Goal: Task Accomplishment & Management: Use online tool/utility

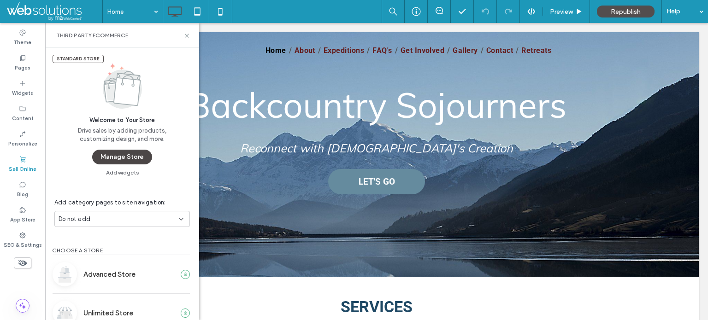
click at [125, 157] on button "Manage Store" at bounding box center [122, 157] width 60 height 15
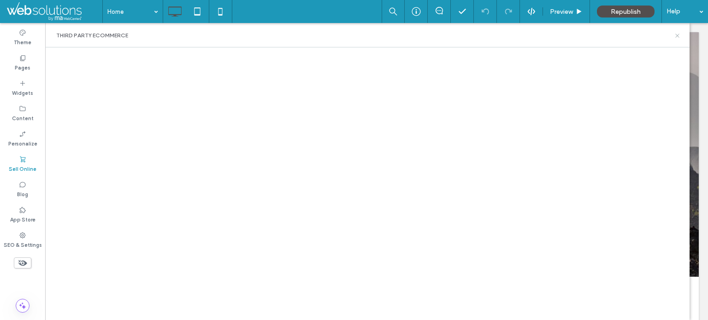
drag, startPoint x: 678, startPoint y: 36, endPoint x: 582, endPoint y: 12, distance: 98.7
click at [678, 36] on use at bounding box center [677, 36] width 4 height 4
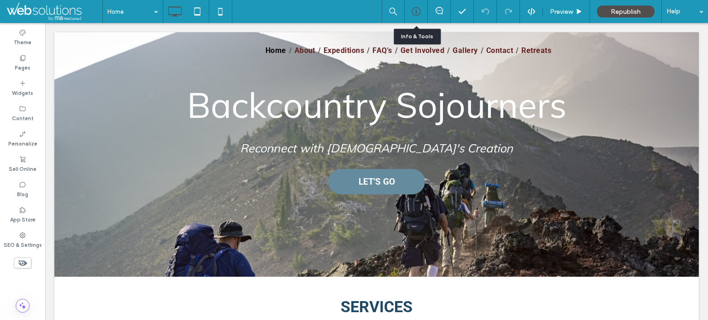
click at [418, 10] on icon at bounding box center [416, 11] width 9 height 9
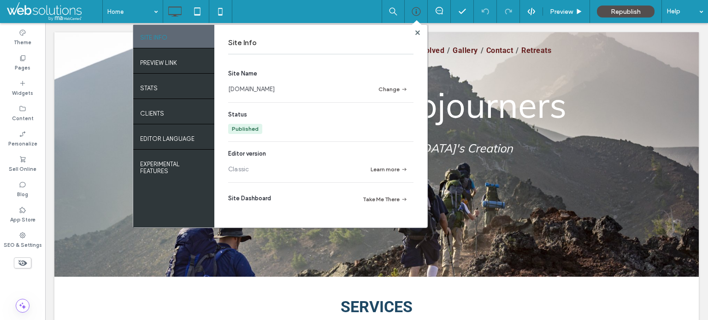
click at [275, 87] on link "www.backcountrysojourners.org" at bounding box center [251, 89] width 47 height 9
click at [417, 31] on icon at bounding box center [417, 32] width 5 height 5
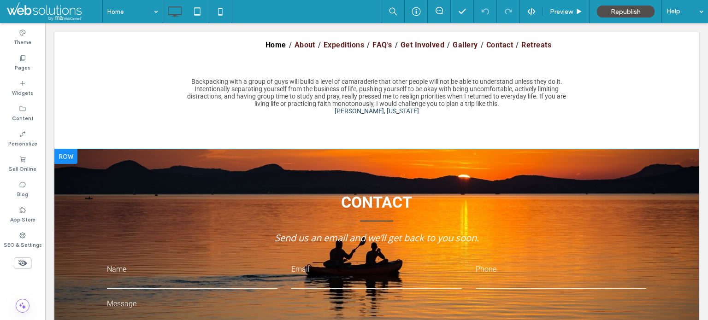
scroll to position [1468, 0]
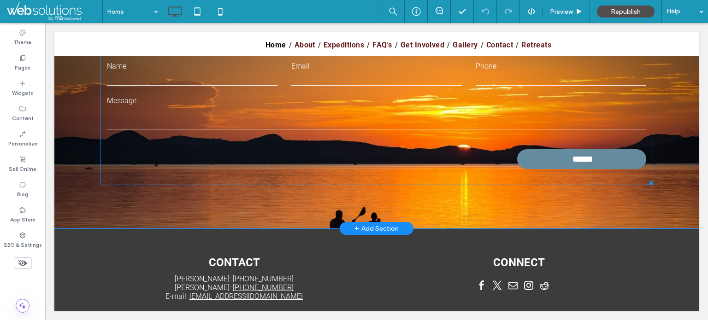
click at [486, 96] on label "Message" at bounding box center [376, 100] width 539 height 9
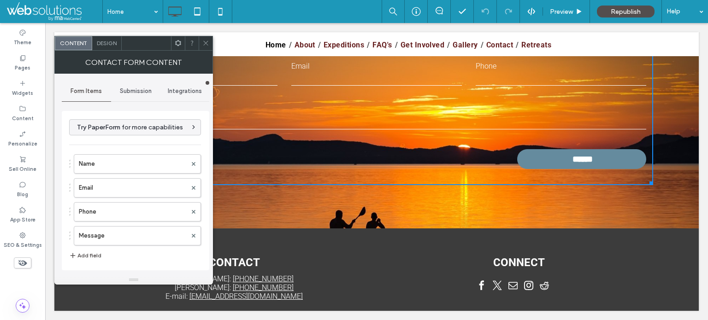
click at [142, 86] on div "Submission" at bounding box center [135, 91] width 49 height 20
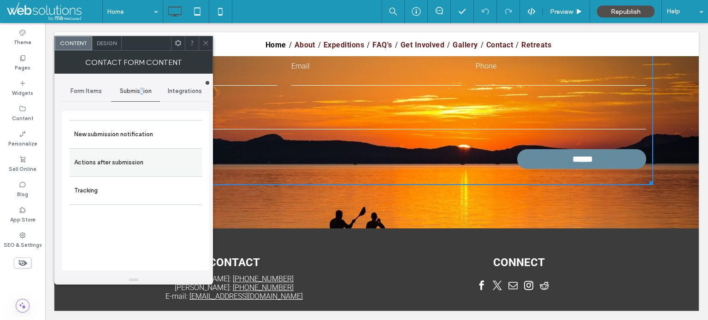
click at [122, 156] on label "Actions after submission" at bounding box center [135, 163] width 123 height 18
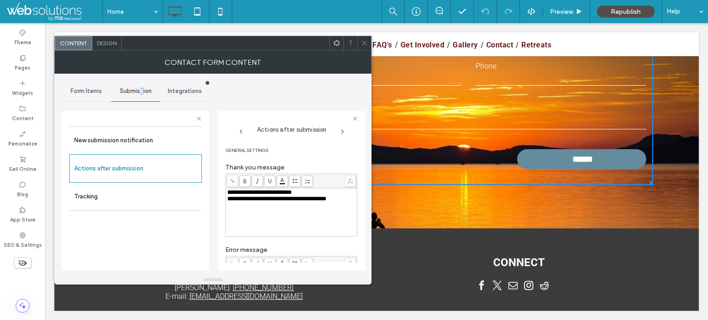
scroll to position [158, 0]
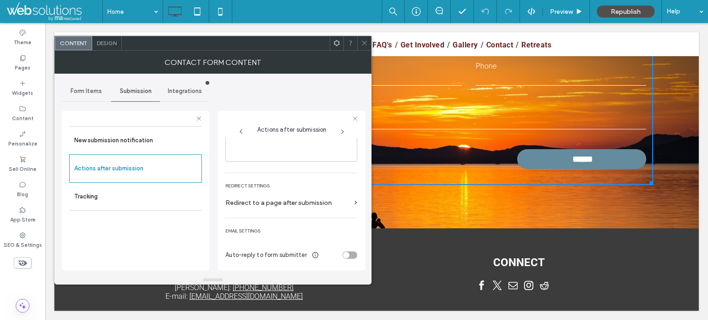
click at [318, 200] on label "Redirect to a page after submission" at bounding box center [287, 203] width 125 height 17
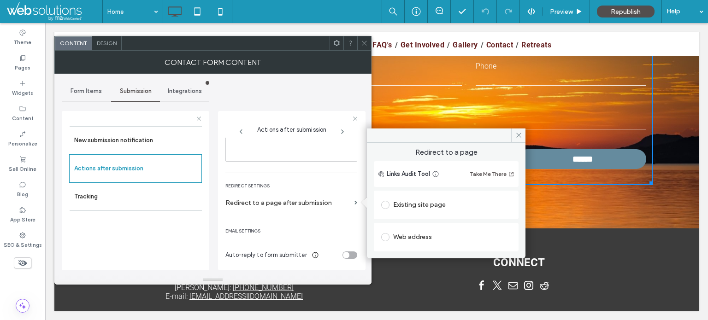
click at [361, 45] on icon at bounding box center [364, 43] width 7 height 7
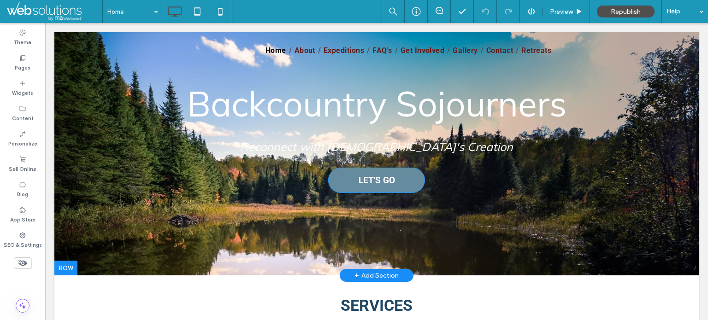
scroll to position [0, 0]
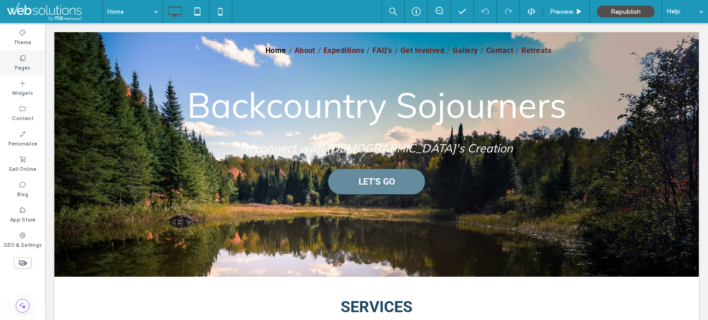
click at [12, 54] on div "Pages" at bounding box center [22, 62] width 45 height 25
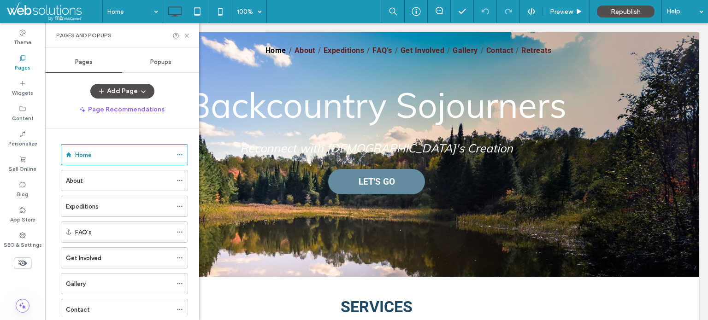
drag, startPoint x: 94, startPoint y: 190, endPoint x: 105, endPoint y: 177, distance: 17.0
click at [94, 190] on div "About" at bounding box center [119, 181] width 106 height 20
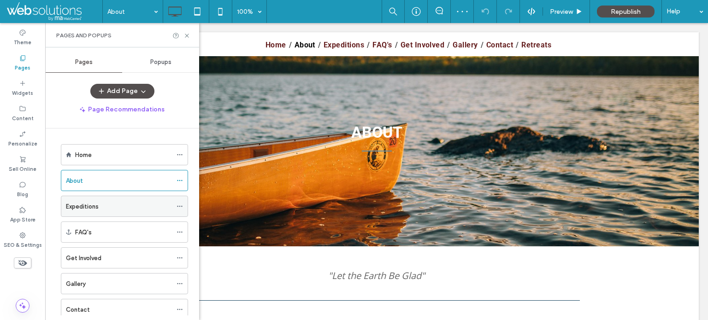
scroll to position [1333, 0]
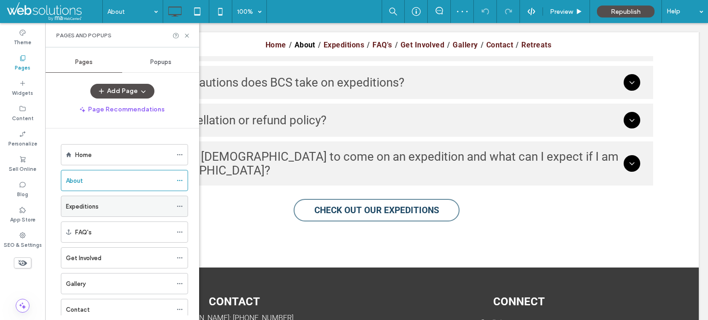
click at [125, 204] on div "Expeditions" at bounding box center [119, 207] width 106 height 10
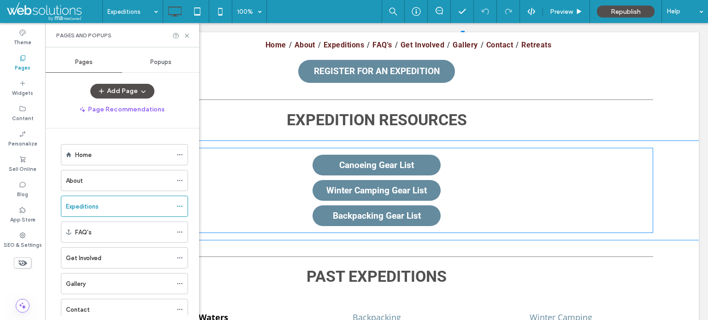
scroll to position [645, 0]
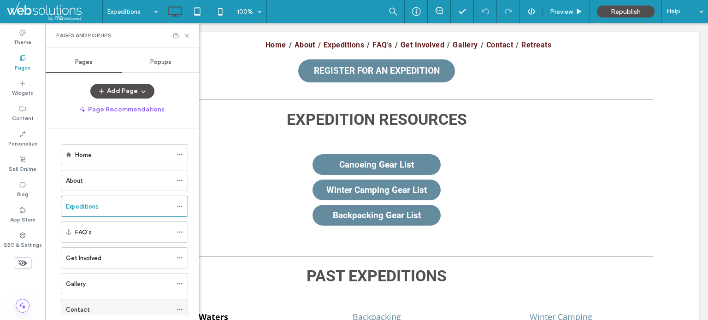
click at [121, 307] on div "Contact" at bounding box center [119, 310] width 106 height 10
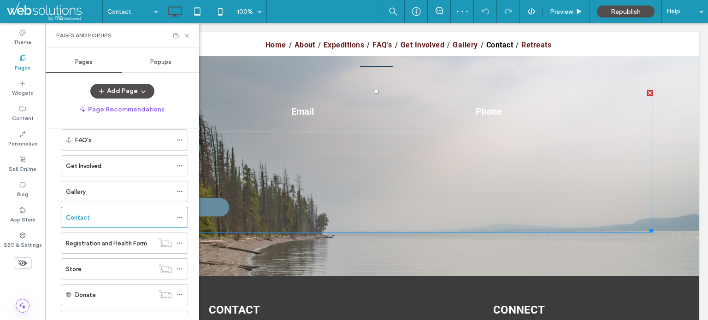
scroll to position [415, 0]
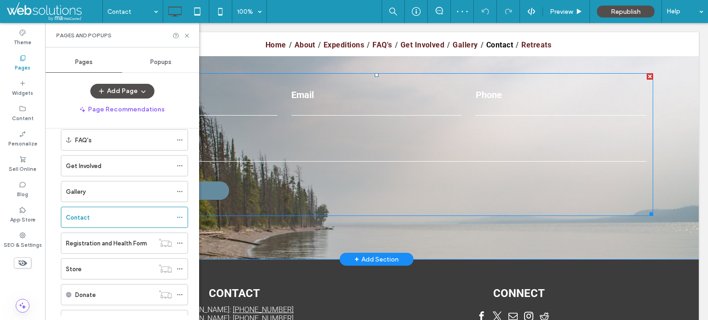
click at [356, 162] on textarea at bounding box center [376, 150] width 539 height 23
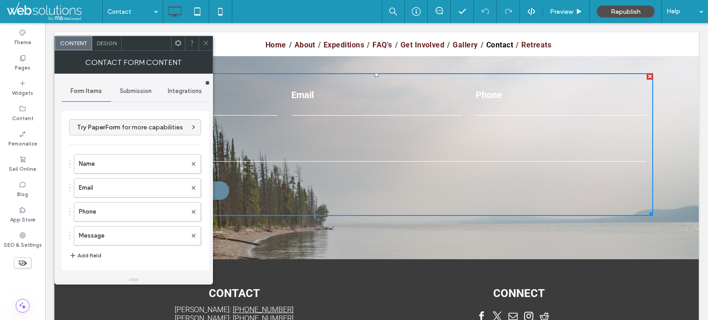
click at [130, 92] on span "Submission" at bounding box center [136, 91] width 32 height 7
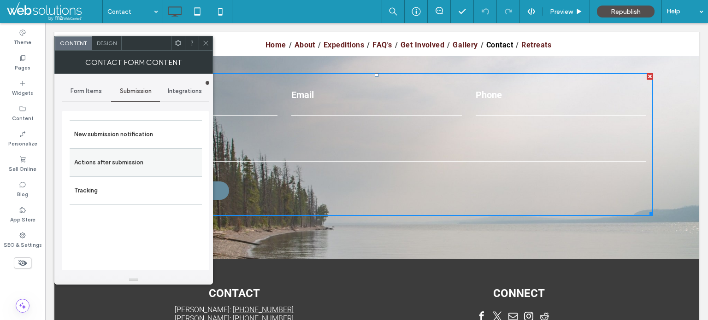
click at [118, 158] on label "Actions after submission" at bounding box center [135, 163] width 123 height 18
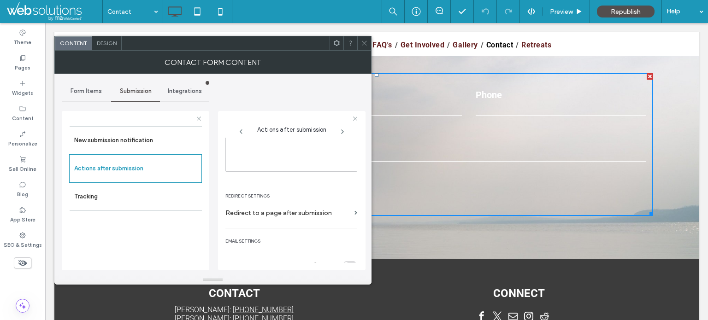
scroll to position [158, 0]
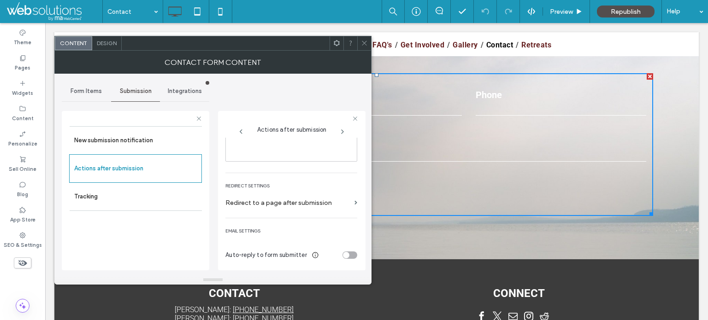
click at [313, 200] on label "Redirect to a page after submission" at bounding box center [287, 203] width 125 height 17
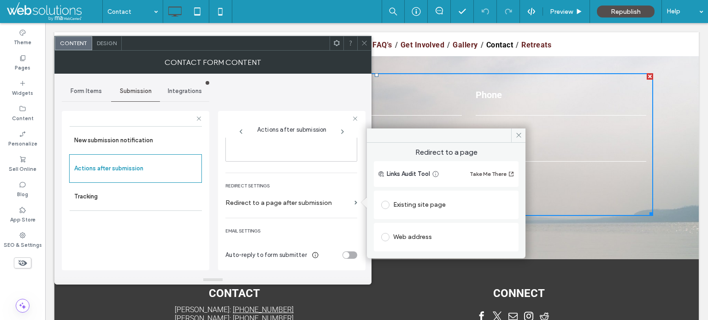
click at [363, 46] on icon at bounding box center [364, 43] width 7 height 7
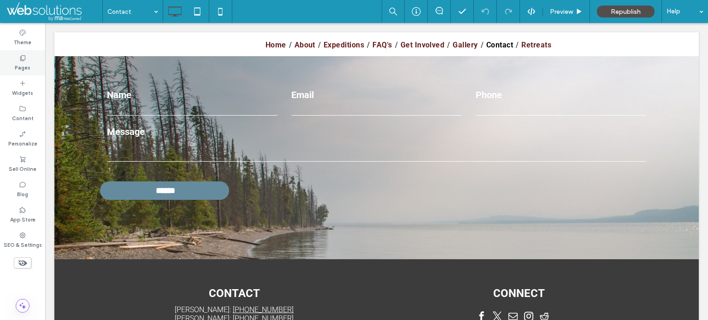
click at [26, 60] on icon at bounding box center [22, 57] width 7 height 7
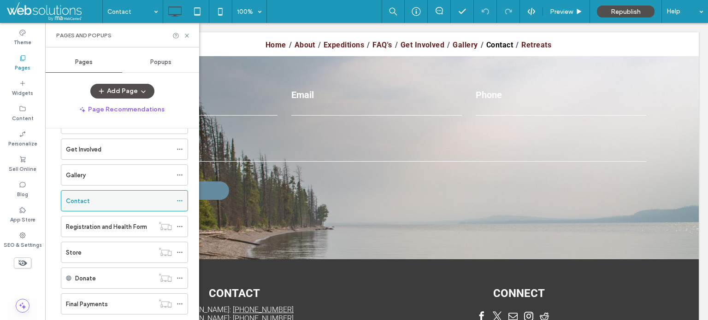
scroll to position [138, 0]
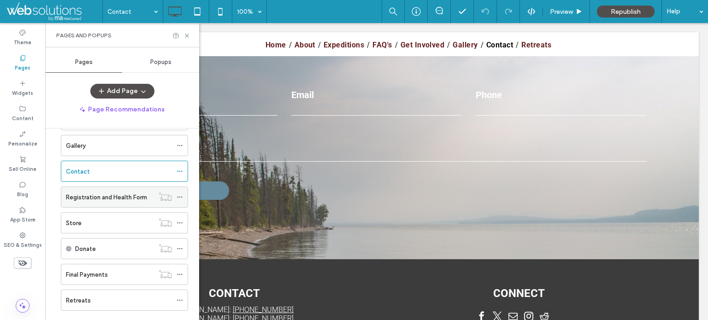
click at [114, 200] on label "Registration and Health Form" at bounding box center [106, 197] width 81 height 16
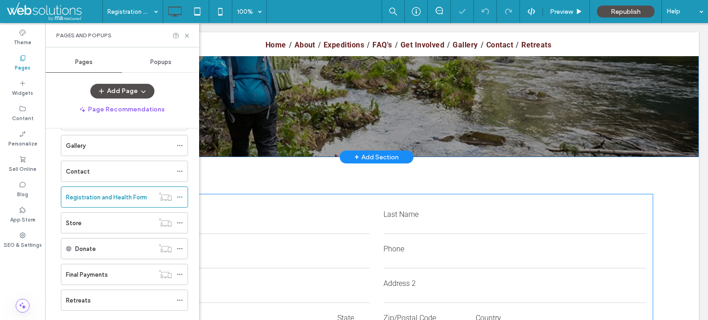
scroll to position [138, 0]
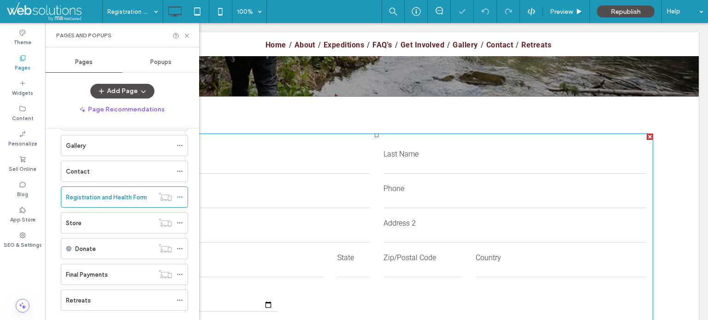
click at [404, 230] on input "text" at bounding box center [515, 236] width 263 height 14
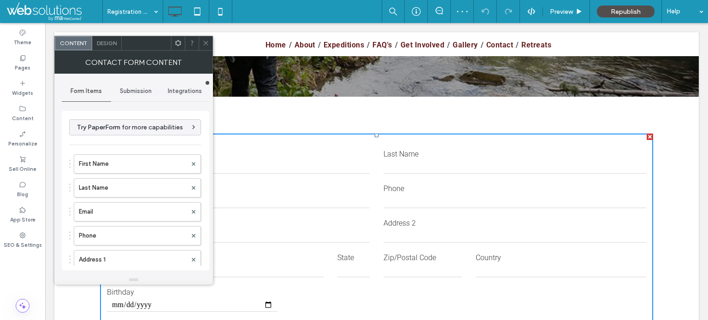
click at [111, 43] on span "Design" at bounding box center [107, 43] width 20 height 7
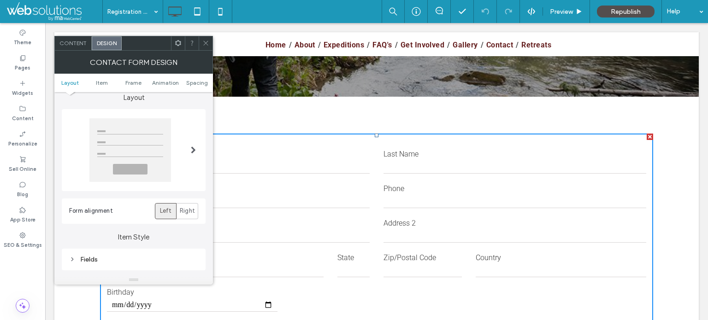
scroll to position [0, 0]
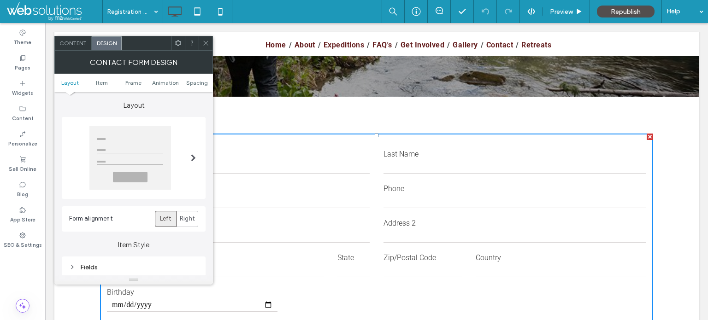
click at [84, 51] on div "Contact Form Design" at bounding box center [133, 62] width 159 height 23
click at [83, 39] on div "Content" at bounding box center [73, 43] width 37 height 14
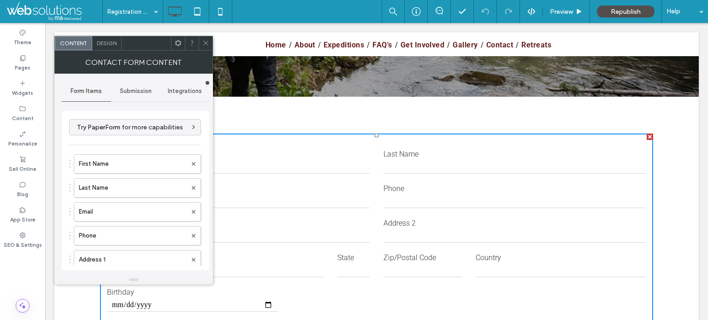
click at [140, 93] on span "Submission" at bounding box center [136, 91] width 32 height 7
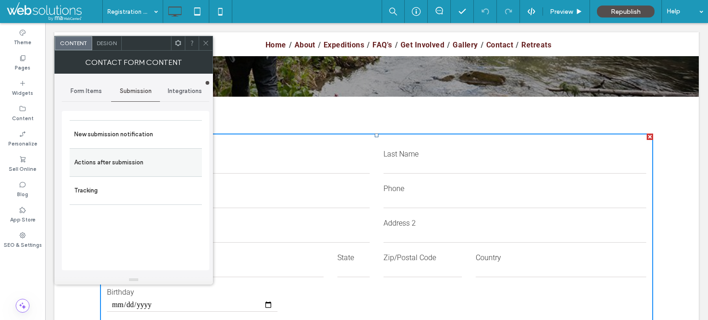
click at [168, 159] on label "Actions after submission" at bounding box center [135, 163] width 123 height 18
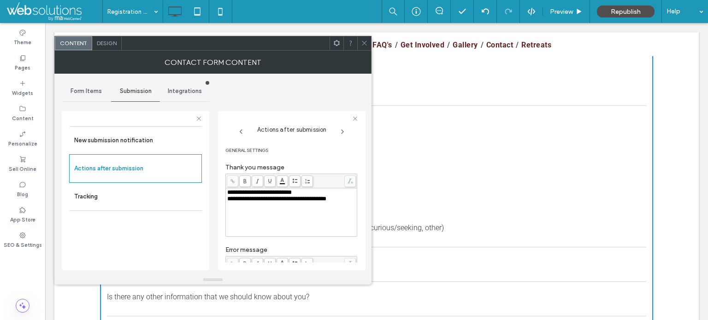
drag, startPoint x: 160, startPoint y: 143, endPoint x: 214, endPoint y: 167, distance: 58.8
click at [161, 143] on label "New submission notification" at bounding box center [135, 140] width 123 height 18
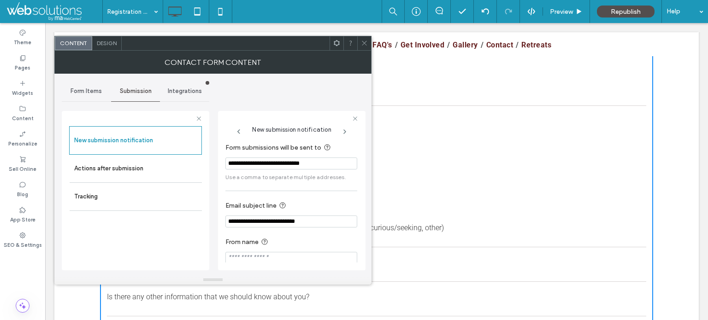
scroll to position [7, 0]
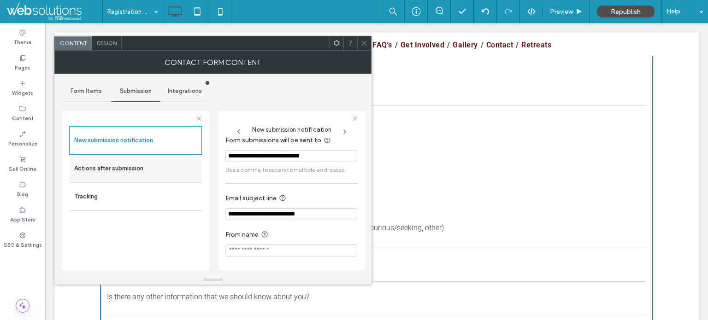
click at [138, 163] on label "Actions after submission" at bounding box center [135, 168] width 123 height 18
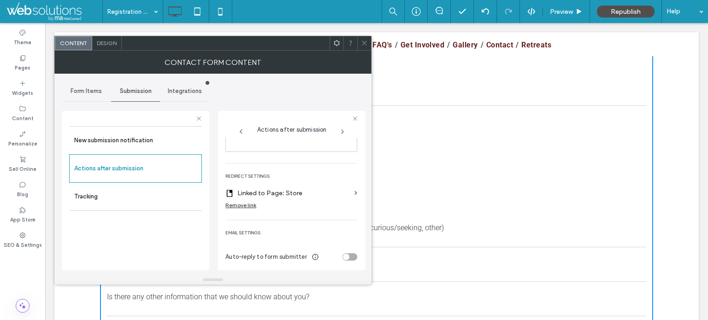
scroll to position [169, 0]
click at [354, 192] on span at bounding box center [355, 191] width 3 height 4
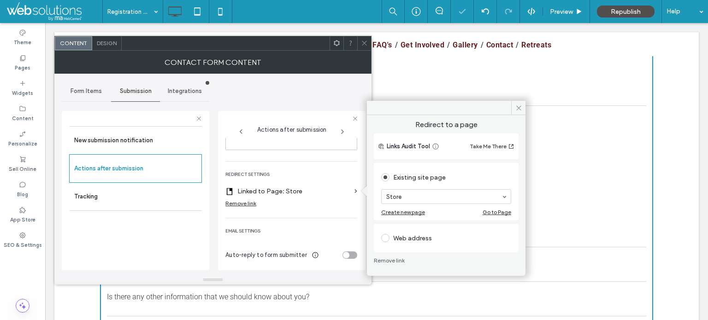
click at [364, 40] on icon at bounding box center [364, 43] width 7 height 7
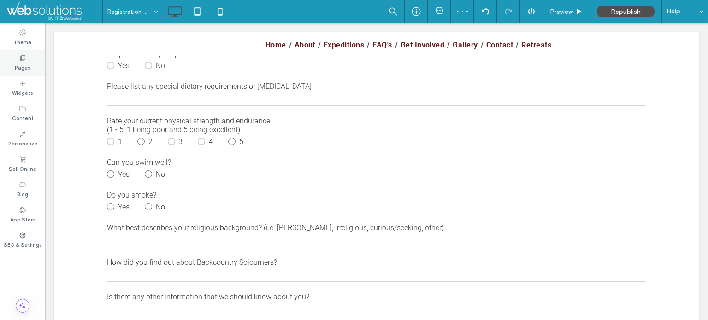
click at [25, 60] on icon at bounding box center [22, 57] width 7 height 7
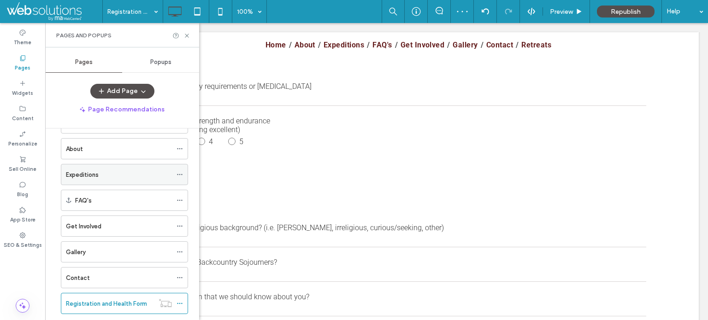
scroll to position [138, 0]
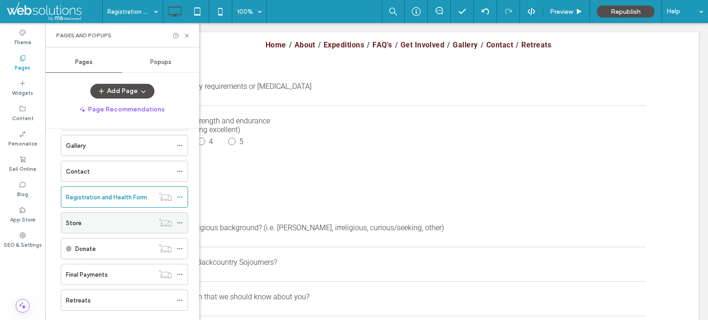
click at [106, 221] on div "Store" at bounding box center [110, 223] width 88 height 10
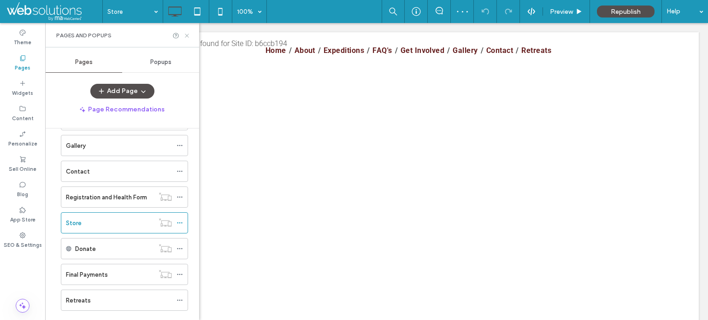
click at [185, 35] on icon at bounding box center [186, 35] width 7 height 7
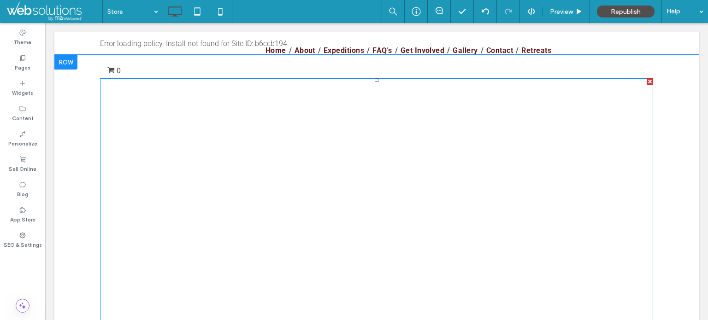
click at [173, 140] on span at bounding box center [376, 226] width 553 height 297
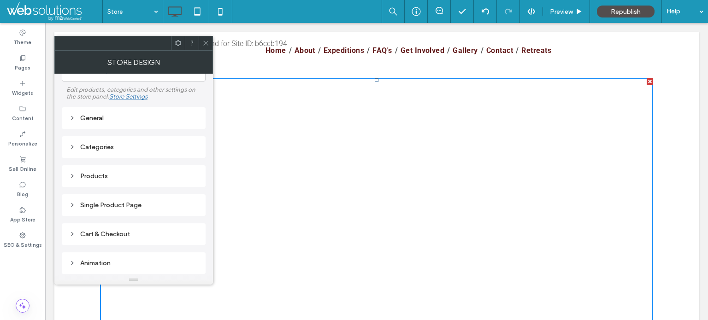
scroll to position [46, 0]
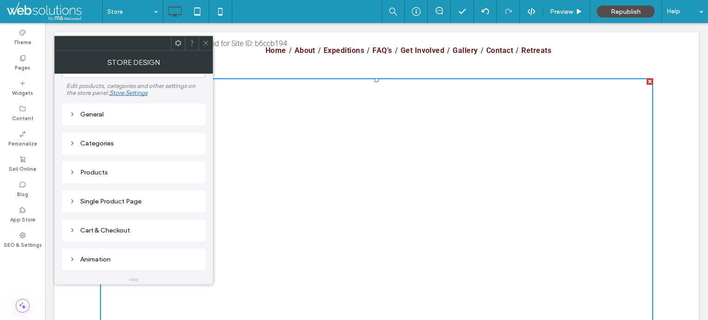
click at [97, 198] on div "Single Product Page" at bounding box center [133, 202] width 129 height 8
click at [107, 201] on div "Single Product Page" at bounding box center [133, 202] width 129 height 8
click at [95, 170] on div "Products" at bounding box center [133, 173] width 129 height 8
click at [204, 42] on icon at bounding box center [205, 43] width 7 height 7
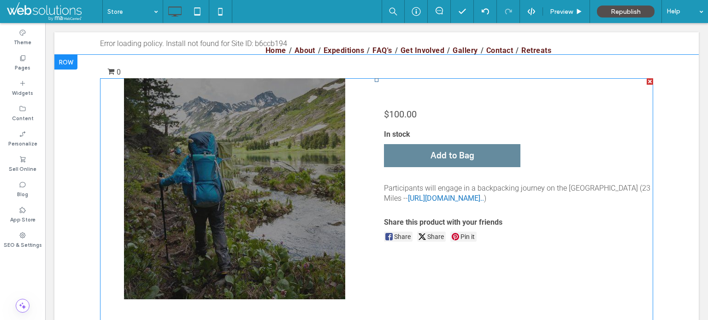
click at [316, 158] on img at bounding box center [234, 188] width 221 height 221
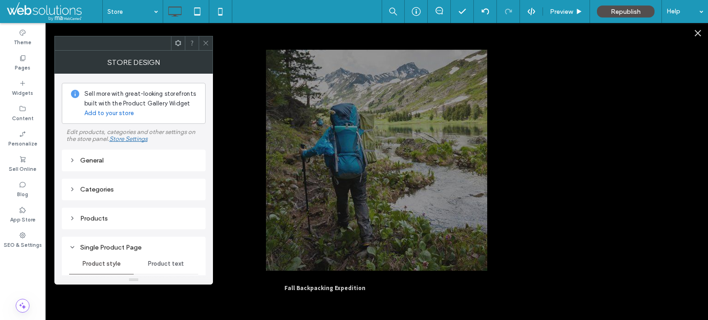
click at [159, 158] on div "General" at bounding box center [133, 161] width 129 height 8
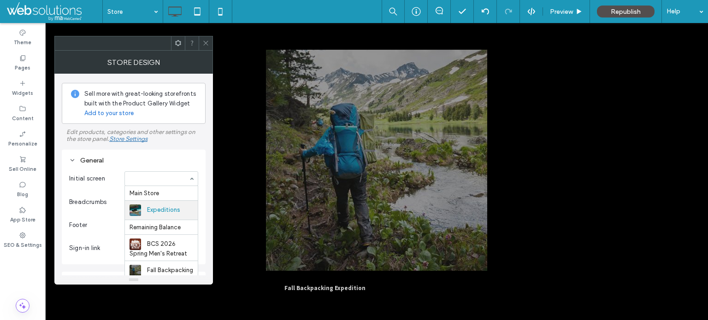
scroll to position [15, 0]
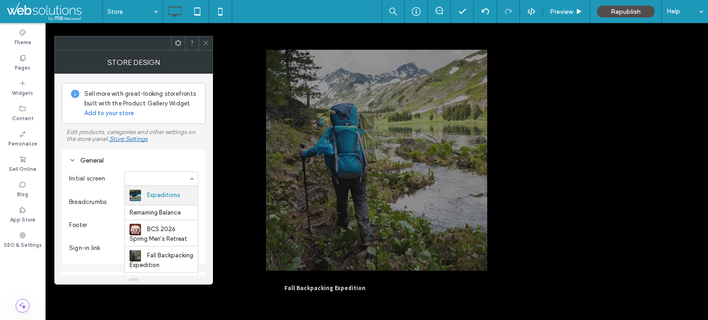
click at [170, 180] on input at bounding box center [159, 179] width 59 height 6
click at [689, 35] on button "Close" at bounding box center [698, 33] width 20 height 20
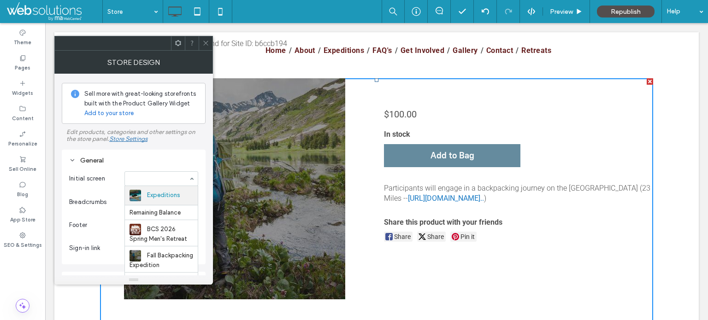
click at [206, 45] on icon at bounding box center [205, 43] width 7 height 7
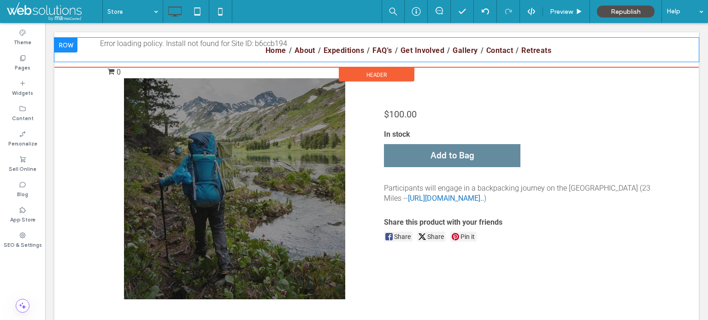
click at [69, 45] on div at bounding box center [65, 45] width 23 height 15
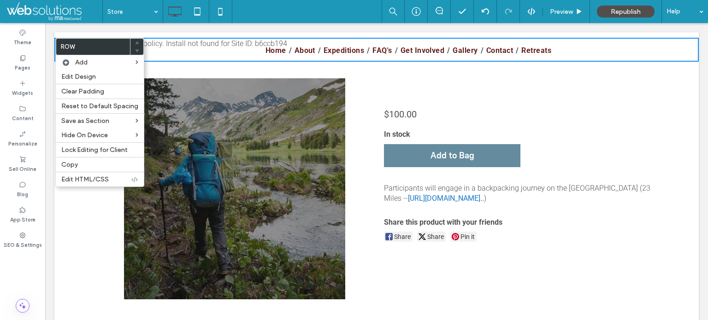
click at [188, 79] on img at bounding box center [234, 188] width 221 height 221
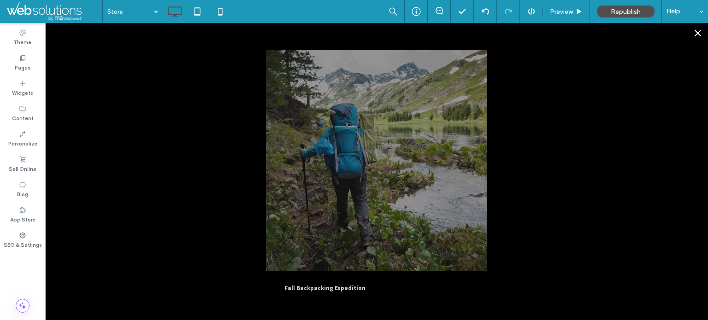
click at [691, 31] on button "Close" at bounding box center [698, 33] width 20 height 20
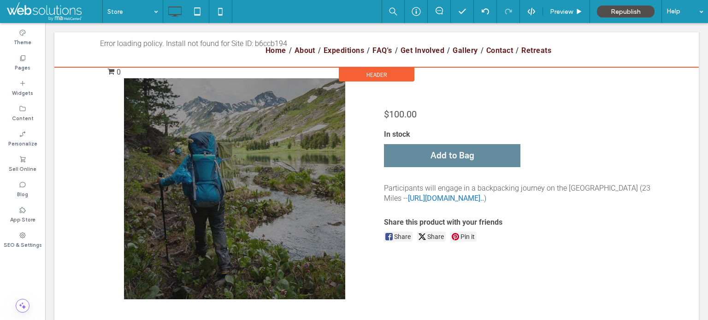
click at [380, 74] on span "Header" at bounding box center [376, 75] width 21 height 8
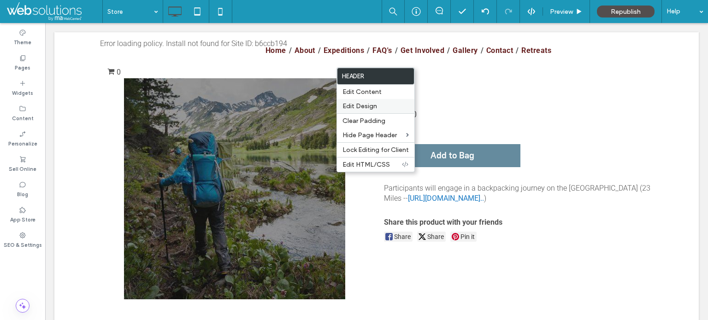
click at [368, 107] on span "Edit Design" at bounding box center [359, 106] width 35 height 8
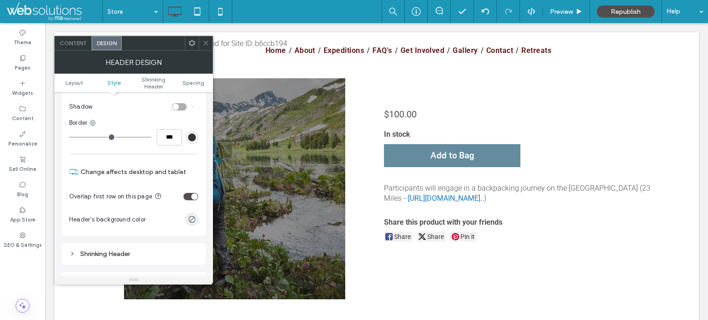
scroll to position [184, 0]
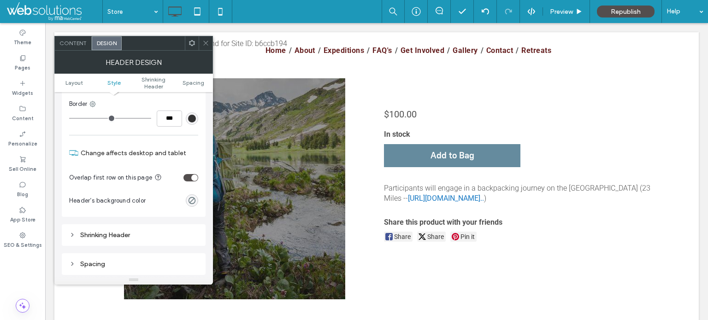
click at [191, 177] on div "toggle" at bounding box center [190, 177] width 15 height 7
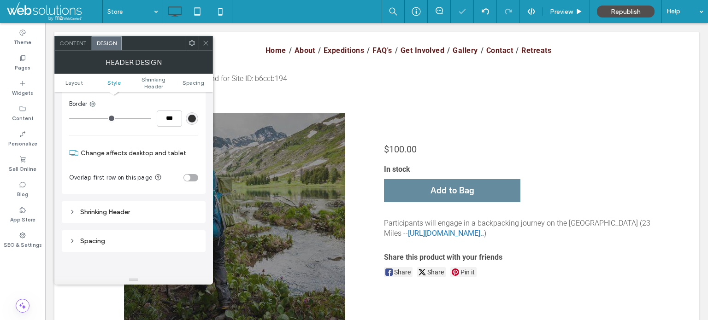
click at [205, 42] on icon at bounding box center [205, 43] width 7 height 7
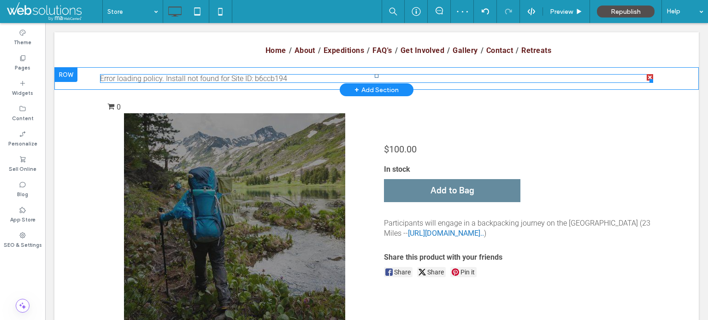
click at [177, 79] on span at bounding box center [376, 78] width 553 height 9
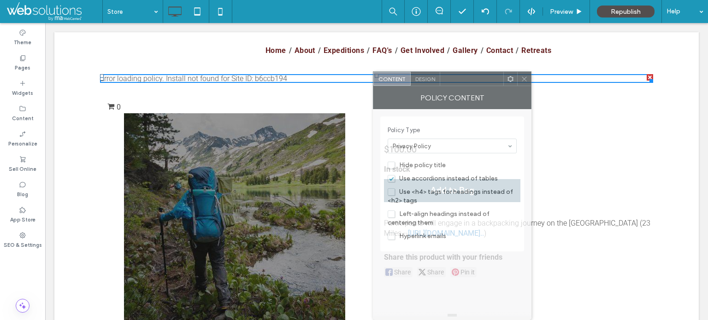
drag, startPoint x: 157, startPoint y: 42, endPoint x: 476, endPoint y: 133, distance: 331.3
click at [476, 133] on div "Content Design Policy Content Policy Type Privacy Policy Hide policy title Use …" at bounding box center [452, 195] width 159 height 249
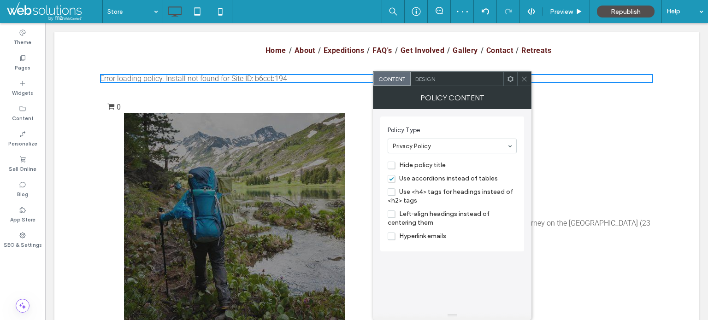
click at [422, 73] on div "Design" at bounding box center [426, 79] width 30 height 14
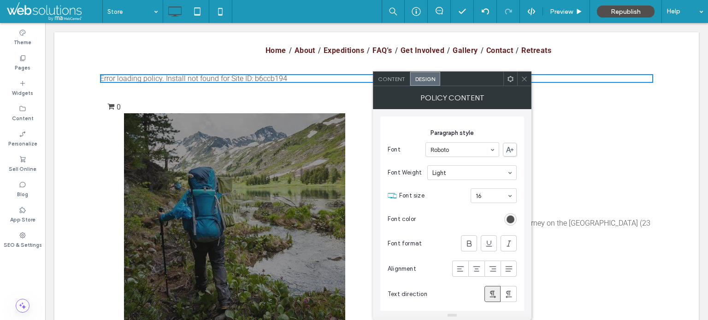
click at [386, 78] on span "Content" at bounding box center [391, 79] width 27 height 7
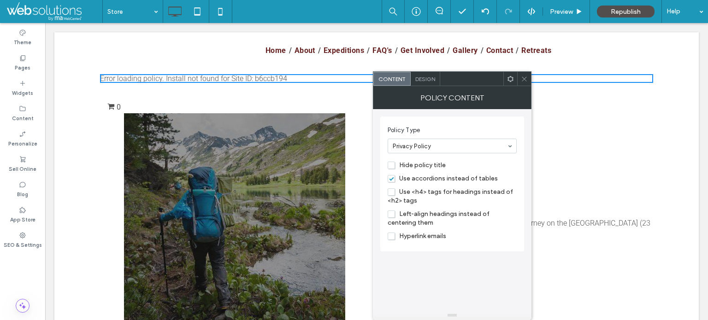
click at [524, 79] on icon at bounding box center [524, 79] width 7 height 7
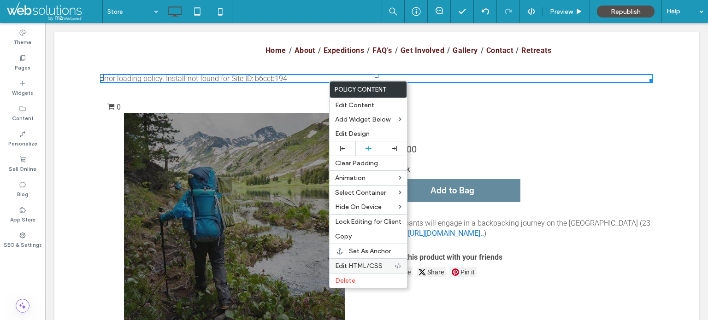
click at [363, 265] on span "Edit HTML/CSS" at bounding box center [358, 266] width 47 height 8
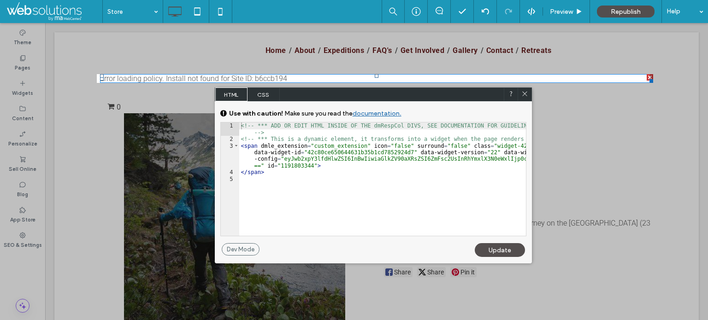
click at [526, 92] on icon at bounding box center [524, 93] width 7 height 7
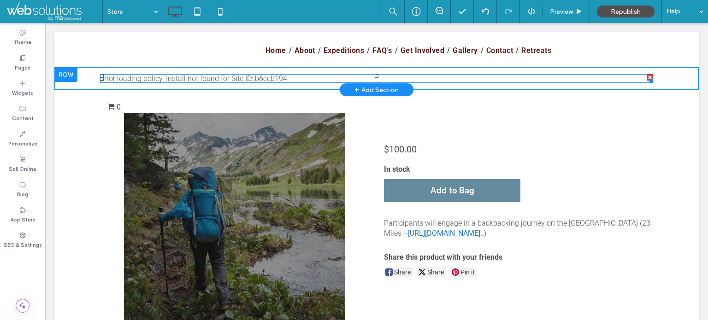
click at [162, 75] on span at bounding box center [376, 78] width 553 height 9
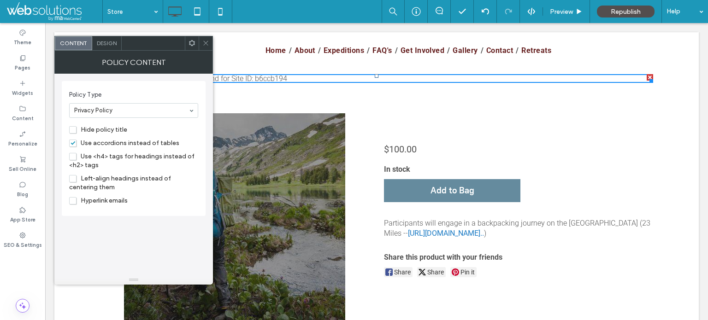
click at [204, 39] on span at bounding box center [205, 43] width 7 height 14
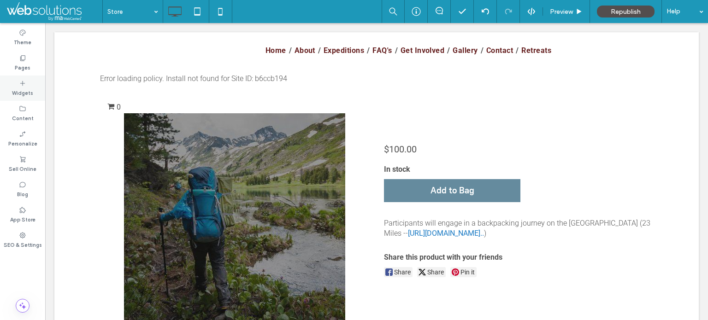
click at [6, 84] on div "Widgets" at bounding box center [22, 88] width 45 height 25
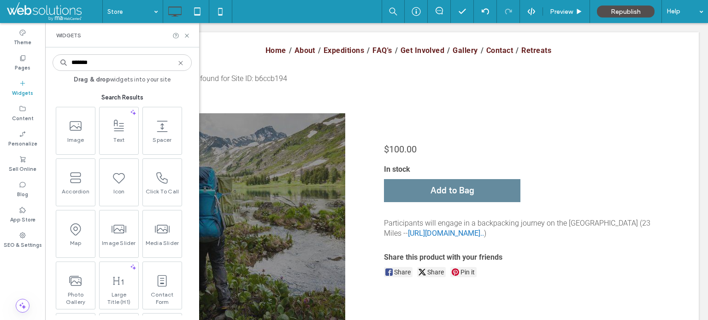
type input "********"
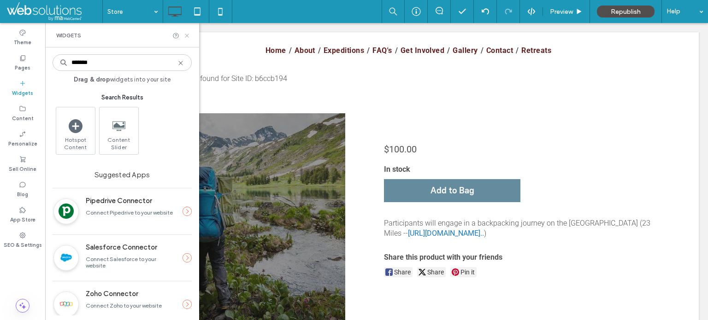
type input "*******"
click at [188, 36] on icon at bounding box center [186, 35] width 7 height 7
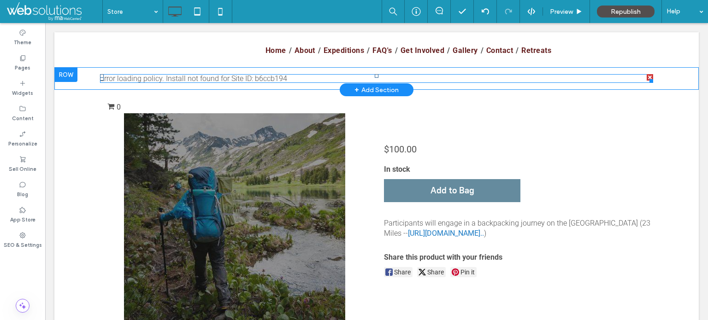
click at [226, 78] on span at bounding box center [376, 78] width 553 height 9
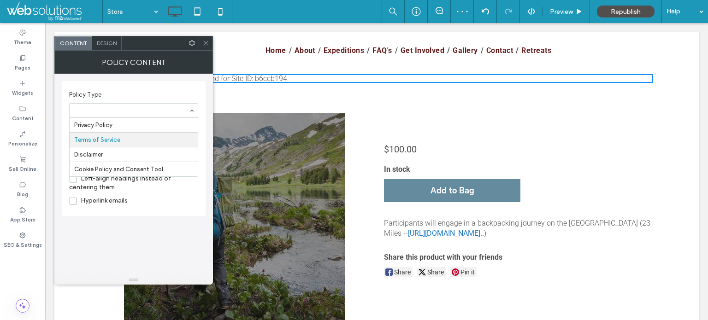
click at [154, 112] on input at bounding box center [131, 110] width 114 height 6
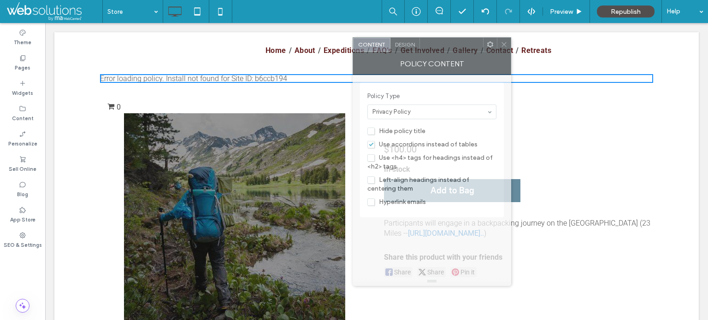
drag, startPoint x: 159, startPoint y: 41, endPoint x: 457, endPoint y: 42, distance: 298.2
click at [457, 42] on div at bounding box center [451, 45] width 63 height 14
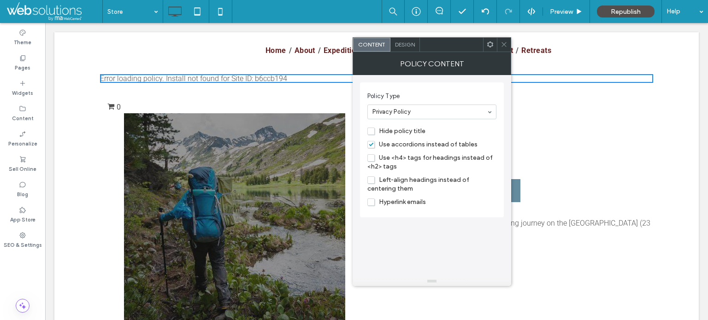
drag, startPoint x: 500, startPoint y: 43, endPoint x: 386, endPoint y: 89, distance: 122.7
click at [499, 43] on div at bounding box center [504, 45] width 14 height 14
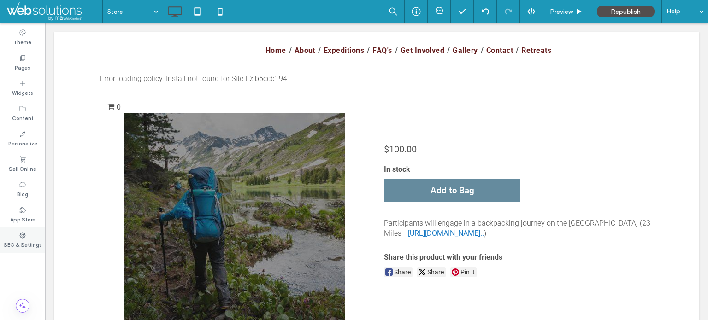
drag, startPoint x: 17, startPoint y: 236, endPoint x: 22, endPoint y: 236, distance: 5.2
click at [18, 236] on div "SEO & Settings" at bounding box center [22, 240] width 45 height 25
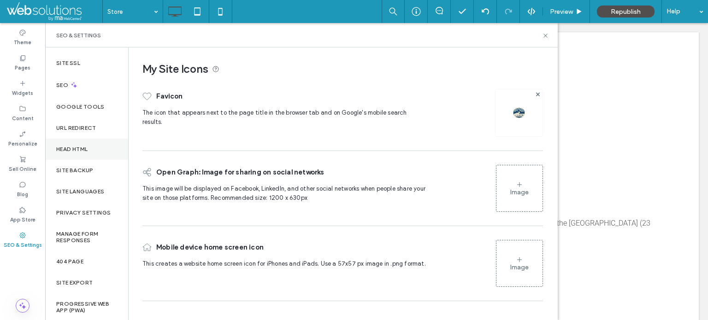
scroll to position [38, 0]
click at [98, 213] on label "Privacy Settings" at bounding box center [83, 212] width 54 height 6
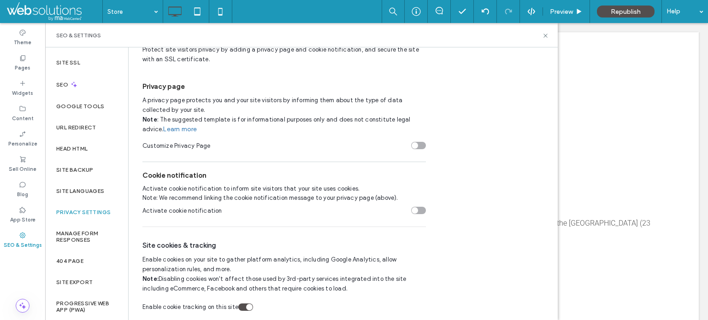
scroll to position [35, 0]
click at [35, 54] on div "Pages" at bounding box center [22, 62] width 45 height 25
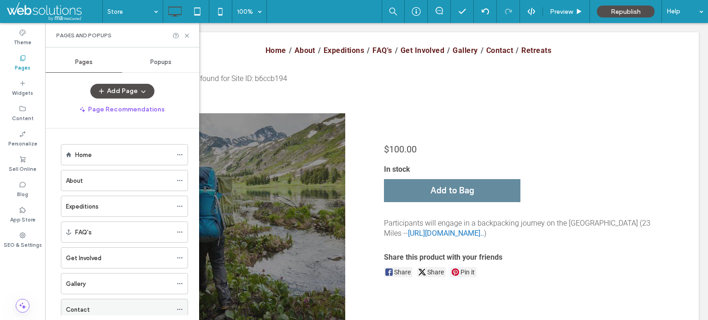
scroll to position [0, 0]
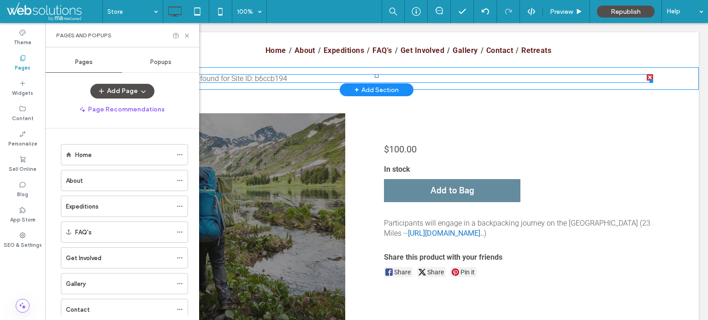
click at [260, 77] on span at bounding box center [376, 78] width 553 height 9
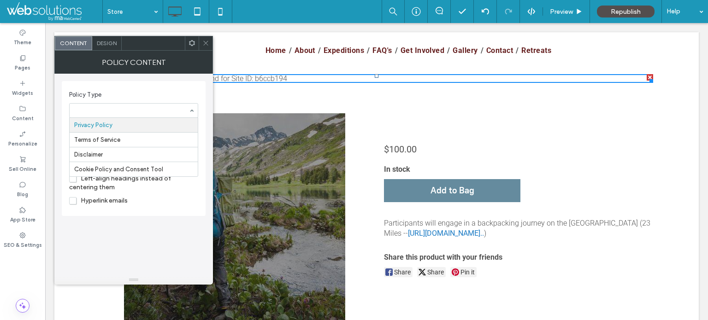
drag, startPoint x: 186, startPoint y: 106, endPoint x: 176, endPoint y: 108, distance: 10.5
click at [157, 240] on div "Policy Type Privacy Policy Terms of Service Disclaimer Cookie Policy and Consen…" at bounding box center [134, 175] width 144 height 202
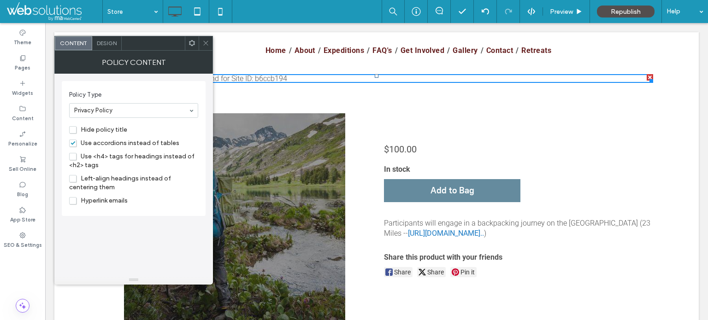
click at [112, 46] on div "Design" at bounding box center [107, 43] width 30 height 14
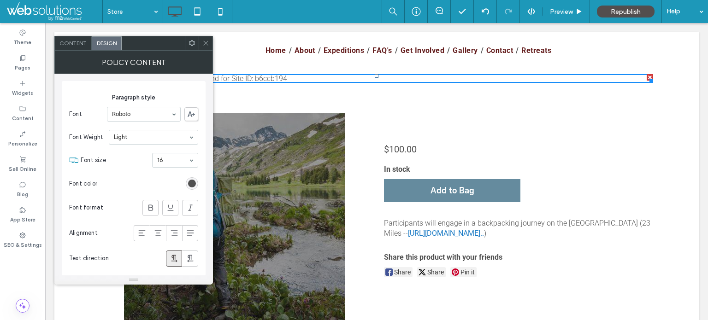
click at [77, 41] on span "Content" at bounding box center [72, 43] width 27 height 7
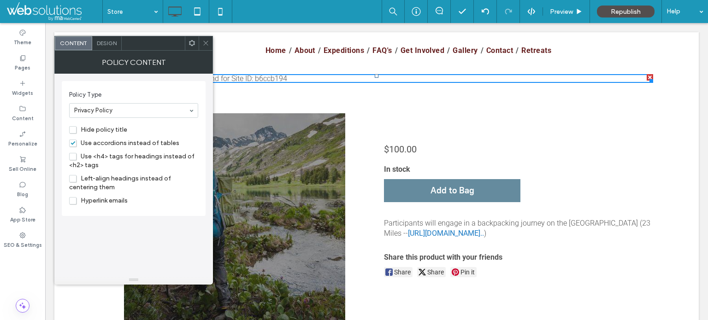
drag, startPoint x: 207, startPoint y: 42, endPoint x: 0, endPoint y: 69, distance: 208.8
click at [207, 42] on icon at bounding box center [205, 43] width 7 height 7
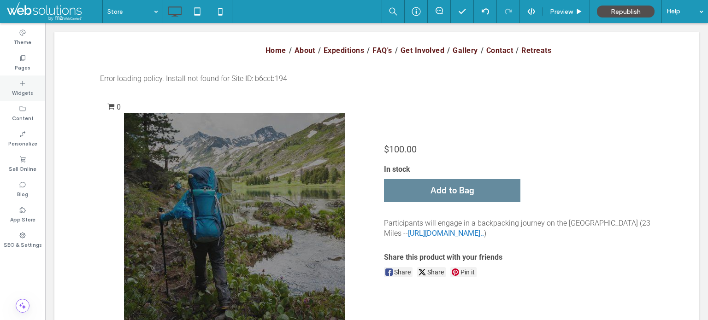
click at [12, 83] on div "Widgets" at bounding box center [22, 88] width 45 height 25
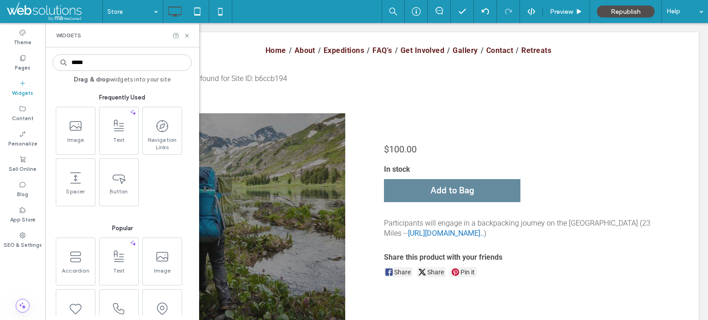
type input "******"
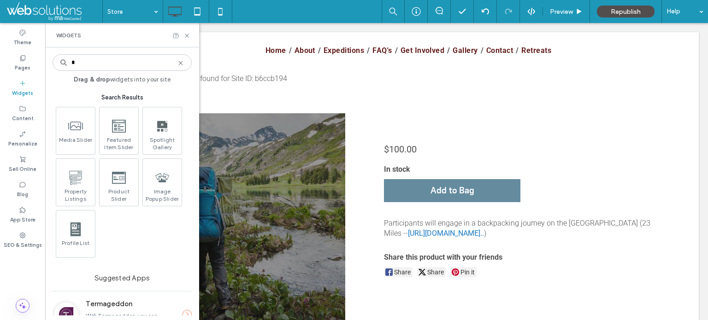
type input "*"
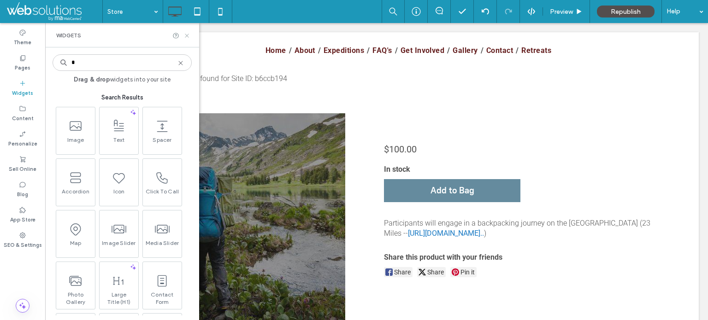
click at [185, 35] on icon at bounding box center [186, 35] width 7 height 7
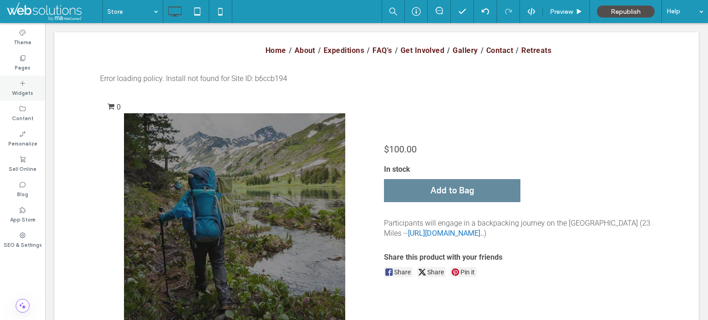
click at [23, 89] on label "Widgets" at bounding box center [22, 92] width 21 height 10
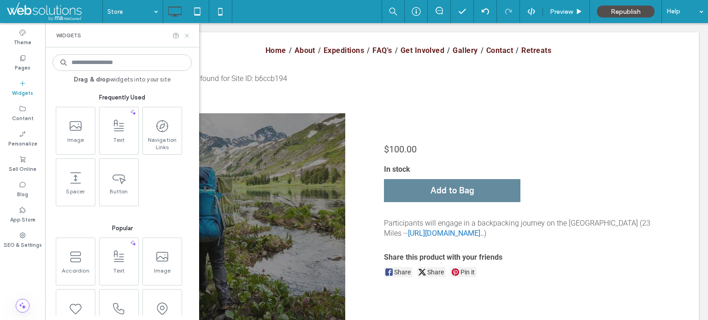
click at [189, 32] on icon at bounding box center [186, 35] width 7 height 7
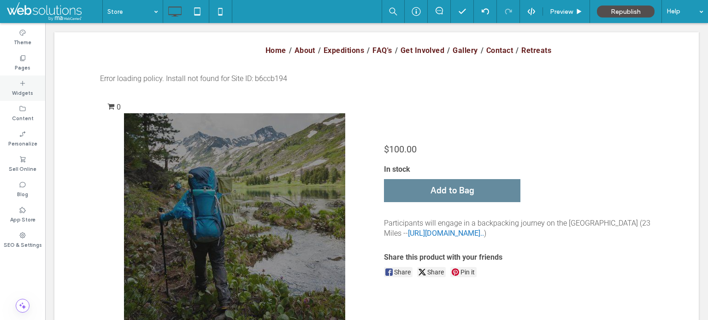
click at [23, 86] on icon at bounding box center [22, 83] width 7 height 7
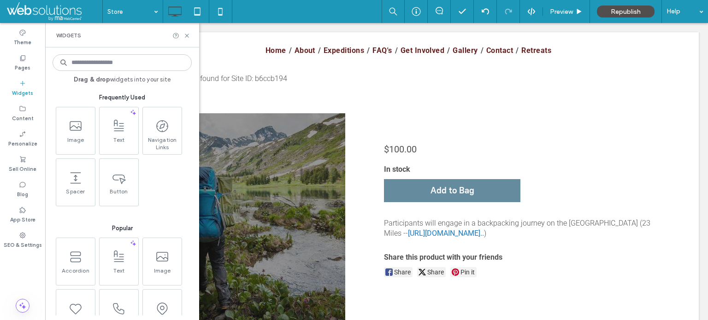
click at [188, 29] on div "Widgets" at bounding box center [122, 35] width 154 height 24
click at [188, 34] on use at bounding box center [187, 36] width 4 height 4
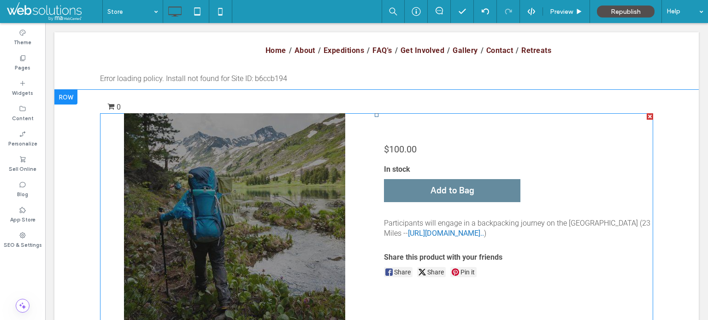
click at [142, 201] on img at bounding box center [234, 223] width 221 height 221
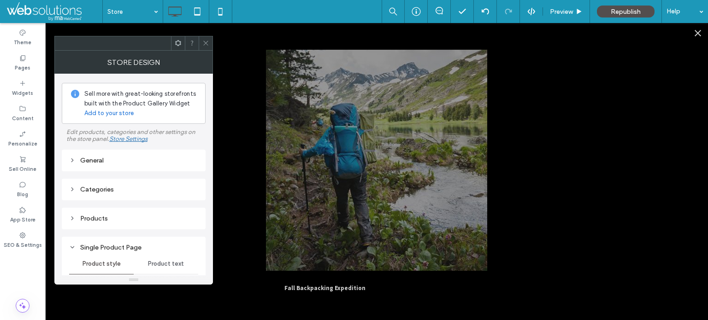
drag, startPoint x: 128, startPoint y: 165, endPoint x: 135, endPoint y: 164, distance: 6.5
click at [129, 164] on div "General" at bounding box center [133, 160] width 129 height 12
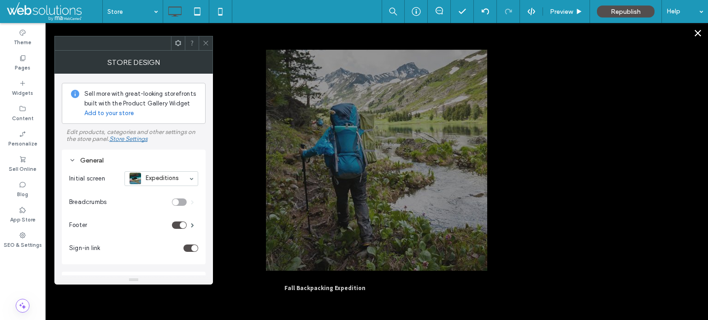
click at [693, 32] on button "Close" at bounding box center [698, 33] width 20 height 20
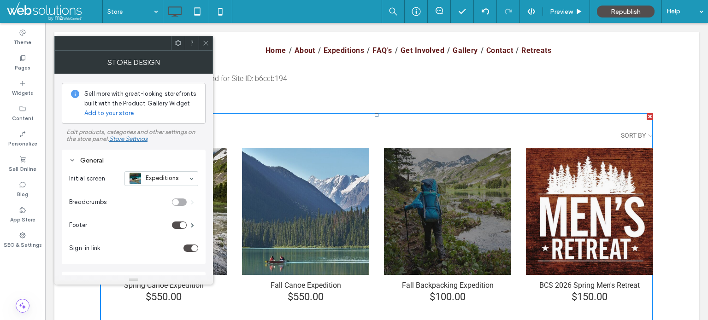
click at [168, 180] on input at bounding box center [159, 179] width 59 height 6
click at [208, 39] on span at bounding box center [205, 43] width 7 height 14
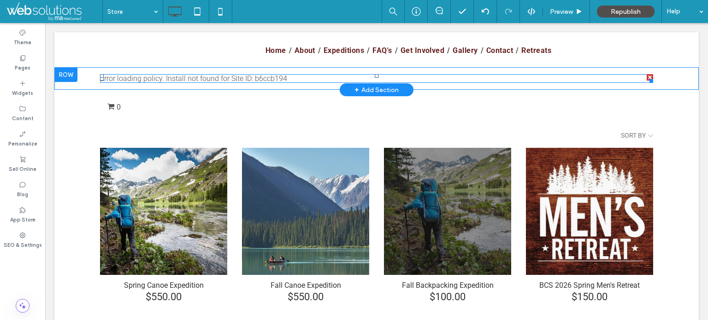
click at [253, 80] on span at bounding box center [376, 78] width 553 height 9
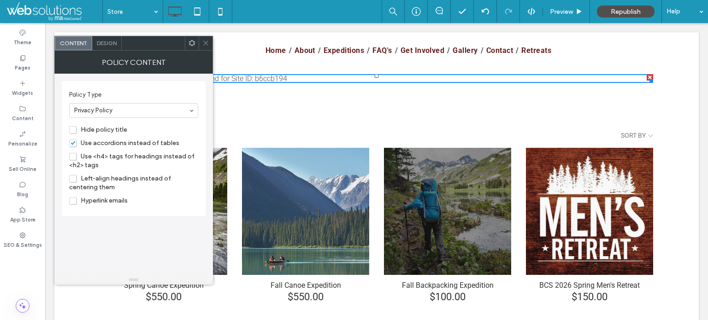
click at [112, 42] on span "Design" at bounding box center [107, 43] width 20 height 7
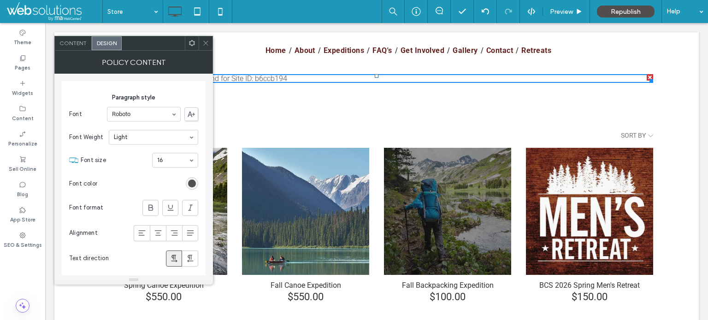
click at [85, 44] on span "Content" at bounding box center [72, 43] width 27 height 7
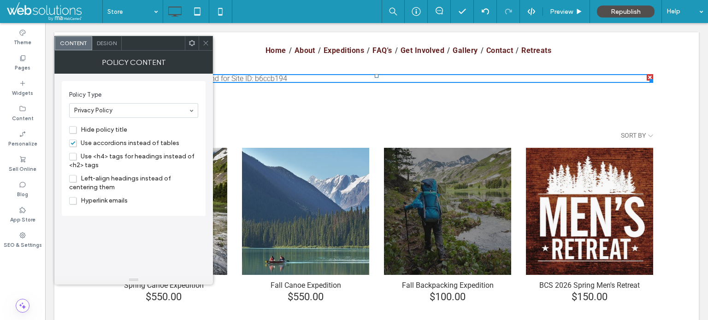
drag, startPoint x: 207, startPoint y: 44, endPoint x: 129, endPoint y: 60, distance: 79.2
click at [207, 43] on icon at bounding box center [205, 43] width 7 height 7
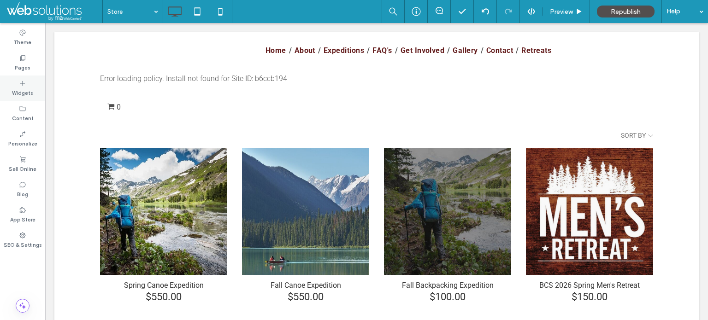
click at [13, 86] on div "Widgets" at bounding box center [22, 88] width 45 height 25
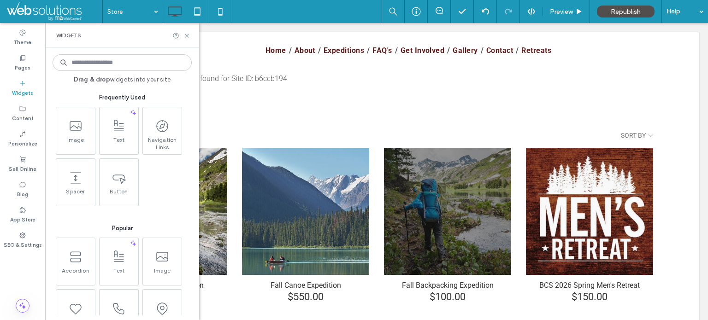
click at [146, 64] on input at bounding box center [122, 62] width 139 height 17
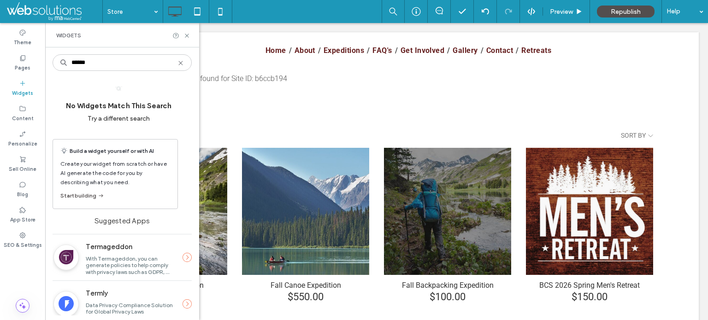
scroll to position [17, 0]
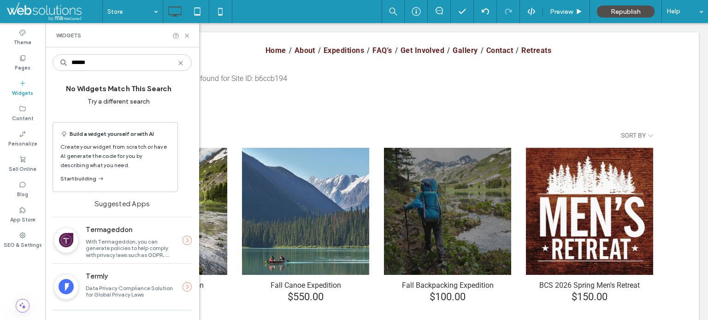
type input "******"
click at [183, 286] on use at bounding box center [187, 287] width 9 height 9
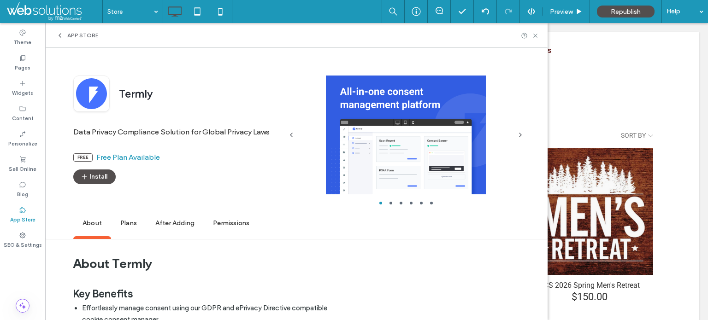
click at [546, 35] on div "App Store" at bounding box center [296, 35] width 502 height 24
click at [539, 35] on icon at bounding box center [535, 35] width 7 height 7
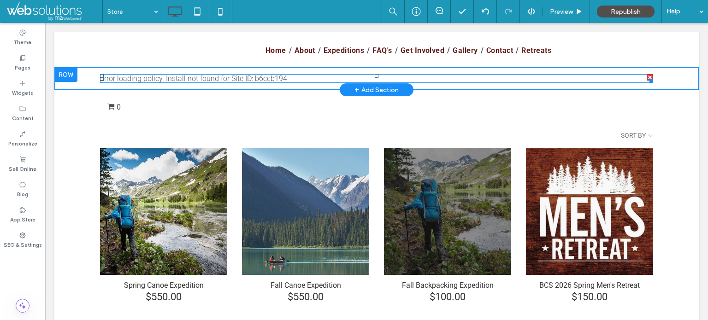
click at [230, 80] on span at bounding box center [376, 78] width 553 height 9
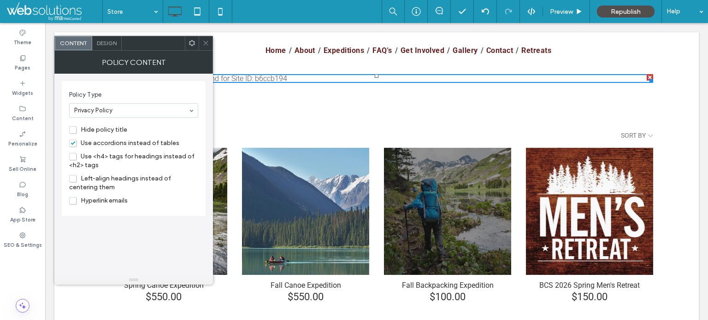
click at [107, 46] on span "Design" at bounding box center [107, 43] width 20 height 7
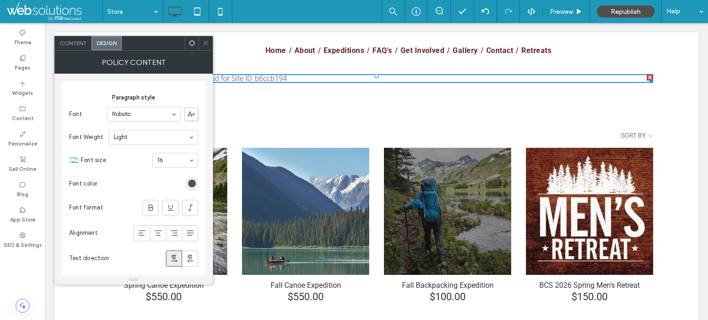
click at [75, 44] on span "Content" at bounding box center [72, 43] width 27 height 7
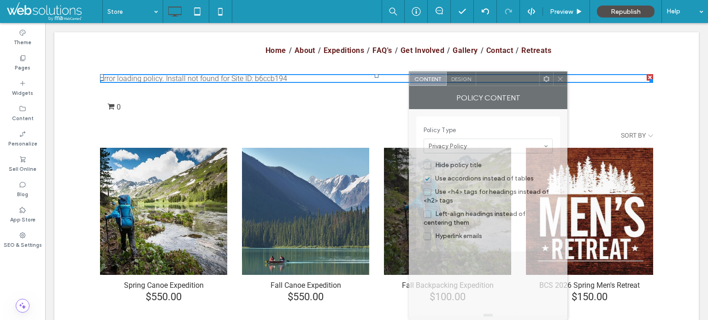
drag, startPoint x: 163, startPoint y: 44, endPoint x: 517, endPoint y: 159, distance: 372.4
click at [517, 159] on div "Content Design Policy Content Policy Type Privacy Policy Hide policy title Use …" at bounding box center [488, 195] width 159 height 249
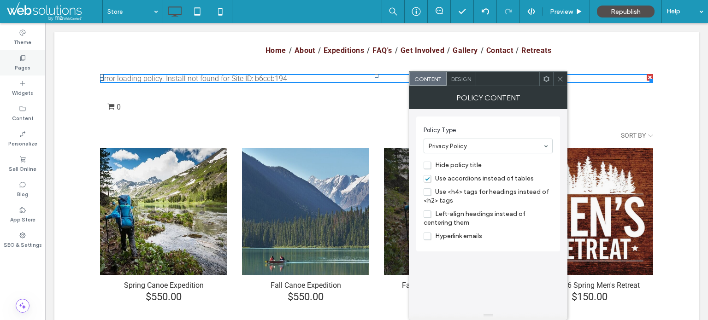
click at [26, 60] on icon at bounding box center [22, 57] width 7 height 7
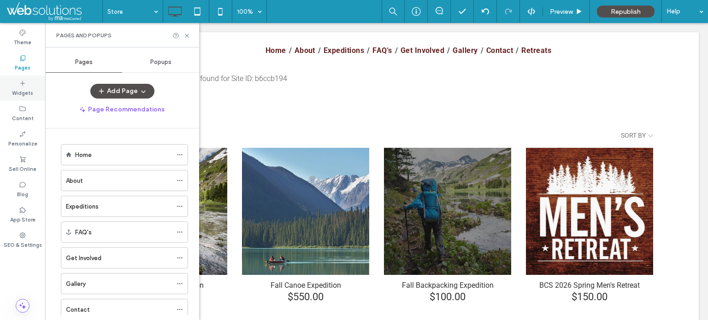
click at [27, 83] on div "Widgets" at bounding box center [22, 88] width 45 height 25
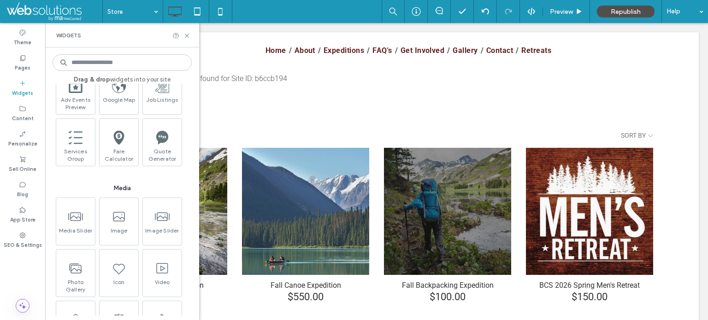
scroll to position [1982, 0]
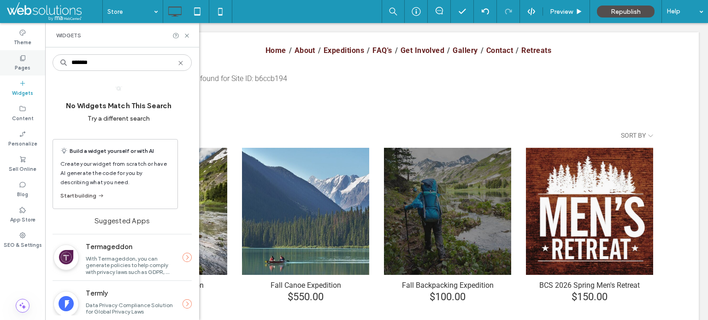
drag, startPoint x: 103, startPoint y: 65, endPoint x: 31, endPoint y: 55, distance: 73.0
click at [31, 55] on div "Theme Pages Widgets Content Personalize Sell Online Blog App Store SEO & Settin…" at bounding box center [22, 171] width 45 height 297
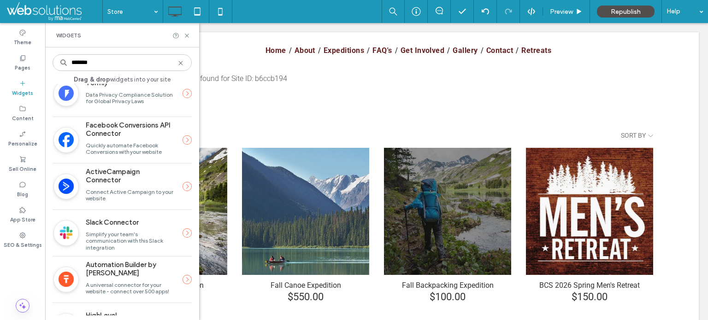
scroll to position [389, 0]
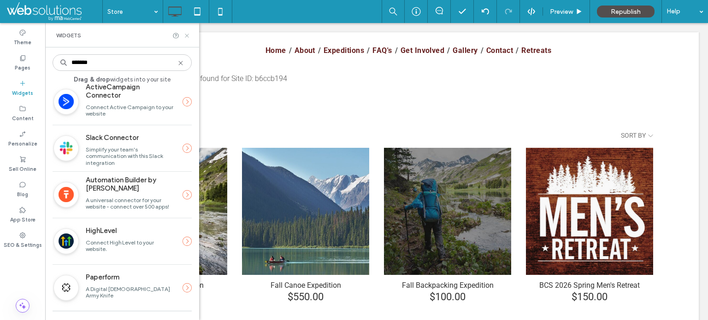
type input "*******"
click at [186, 38] on icon at bounding box center [186, 35] width 7 height 7
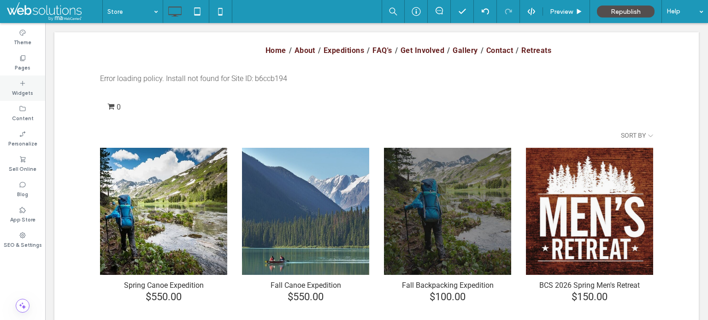
click at [25, 83] on icon at bounding box center [22, 83] width 7 height 7
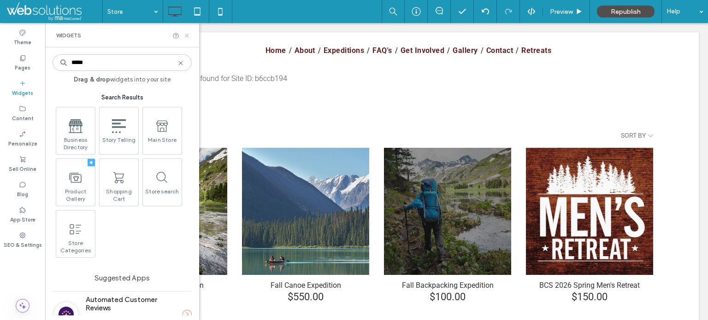
type input "*****"
click at [185, 35] on icon at bounding box center [186, 35] width 7 height 7
